Goal: Find specific page/section: Find specific page/section

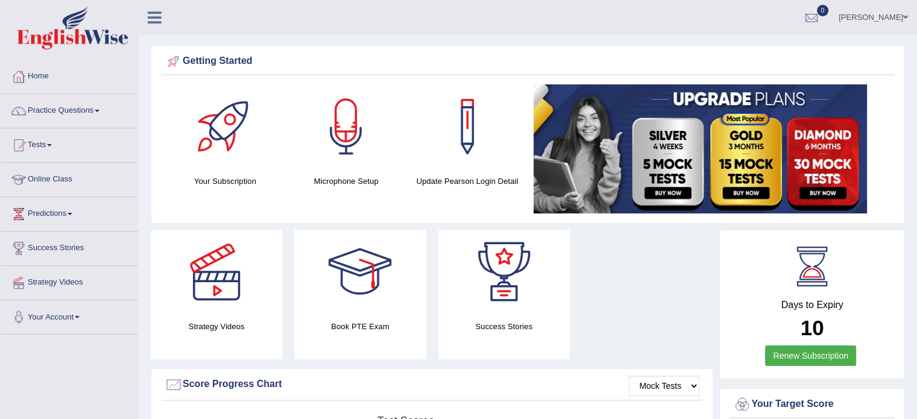
click at [120, 166] on link "Online Class" at bounding box center [70, 178] width 138 height 30
